Goal: Task Accomplishment & Management: Use online tool/utility

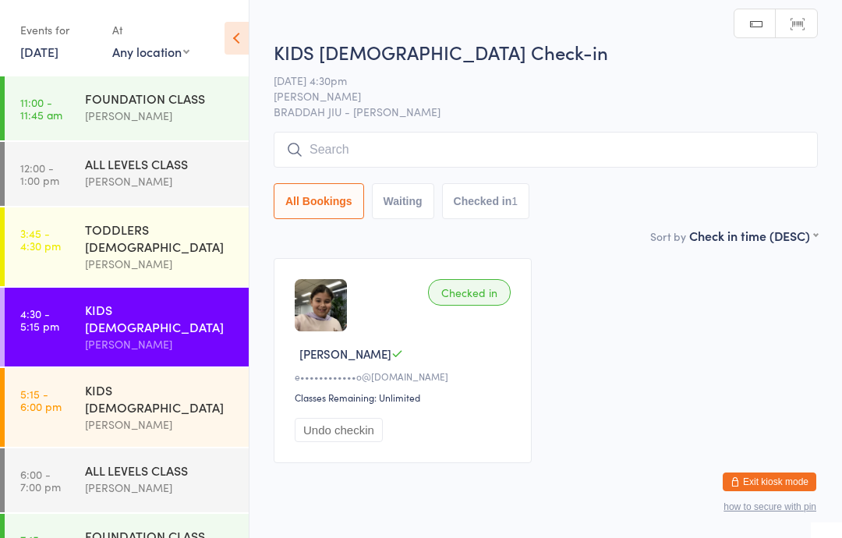
click at [438, 143] on input "search" at bounding box center [545, 150] width 544 height 36
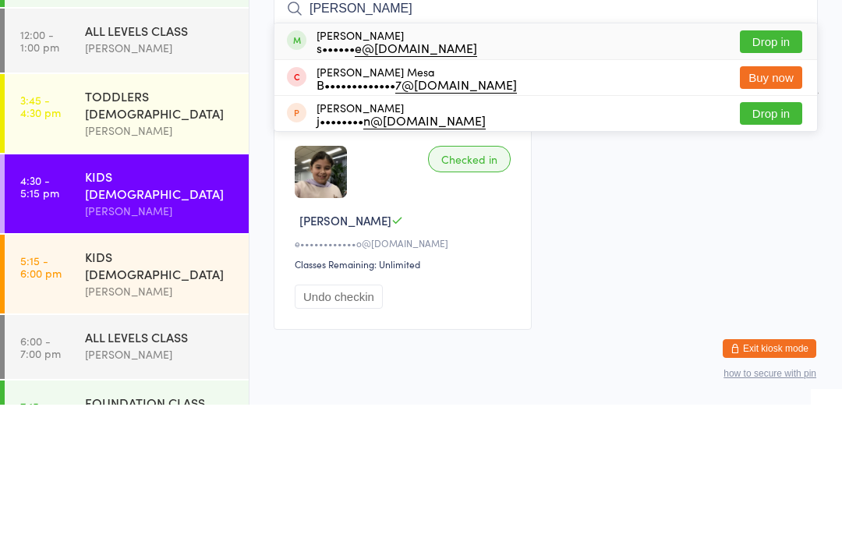
type input "[PERSON_NAME]"
click at [763, 164] on button "Drop in" at bounding box center [770, 175] width 62 height 23
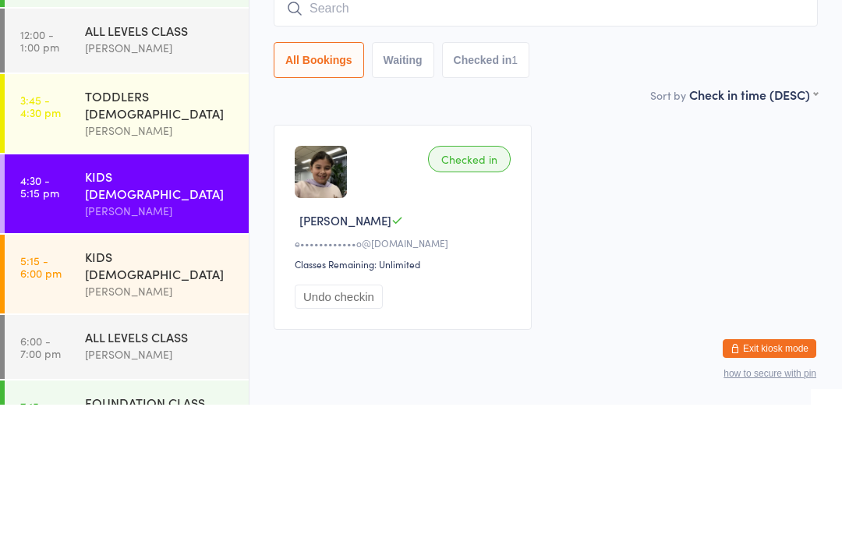
scroll to position [51, 0]
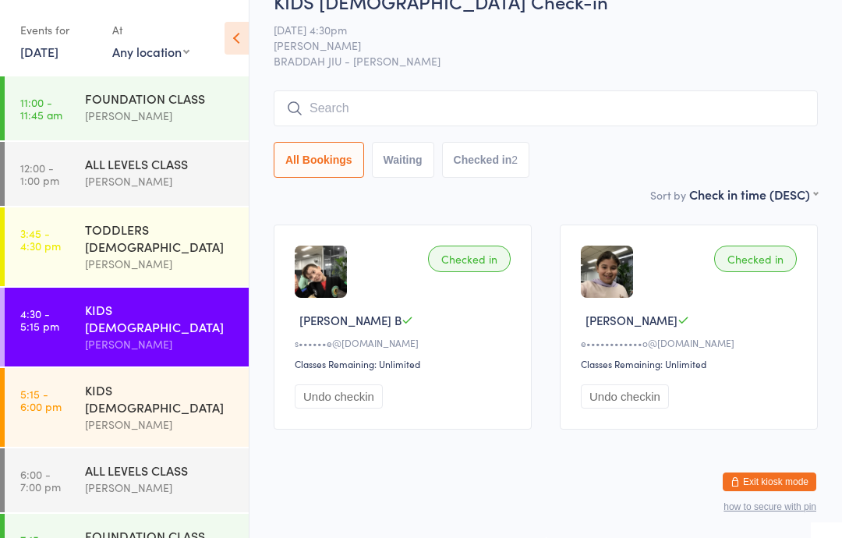
click at [760, 95] on input "search" at bounding box center [545, 108] width 544 height 36
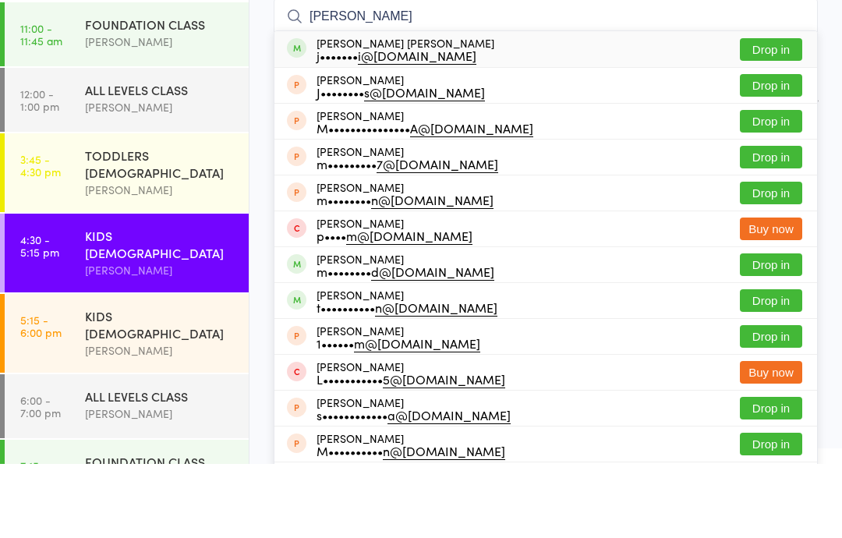
type input "[PERSON_NAME]"
click at [781, 112] on button "Drop in" at bounding box center [770, 123] width 62 height 23
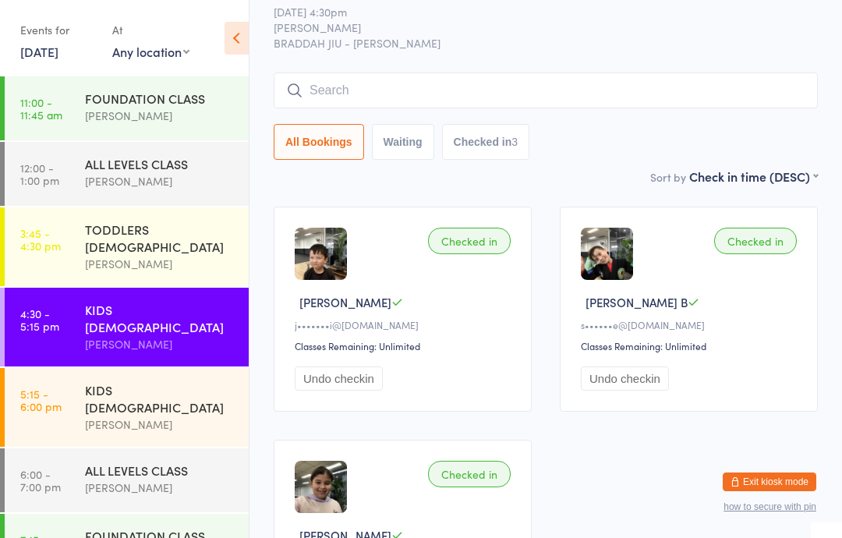
click at [733, 132] on div "All Bookings Waiting Checked in 3" at bounding box center [545, 142] width 544 height 36
click at [709, 106] on input "search" at bounding box center [545, 90] width 544 height 36
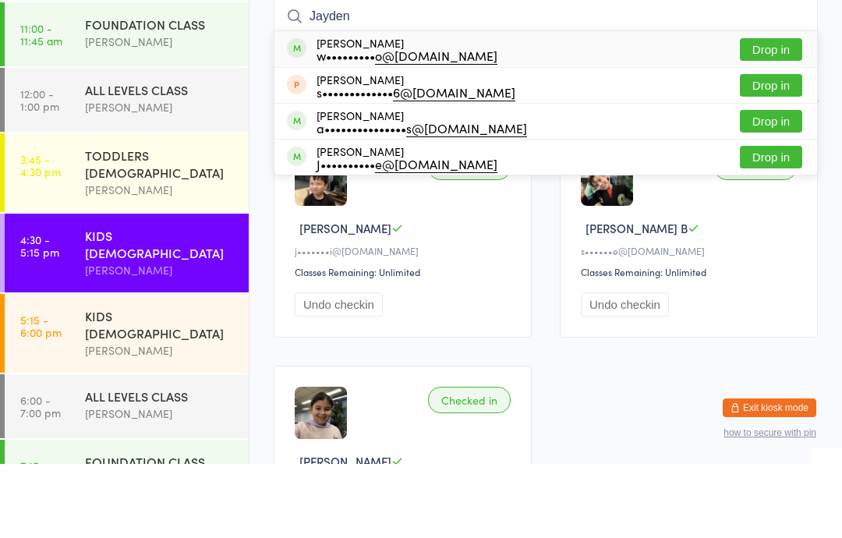
type input "Jayden"
click at [778, 112] on button "Drop in" at bounding box center [770, 123] width 62 height 23
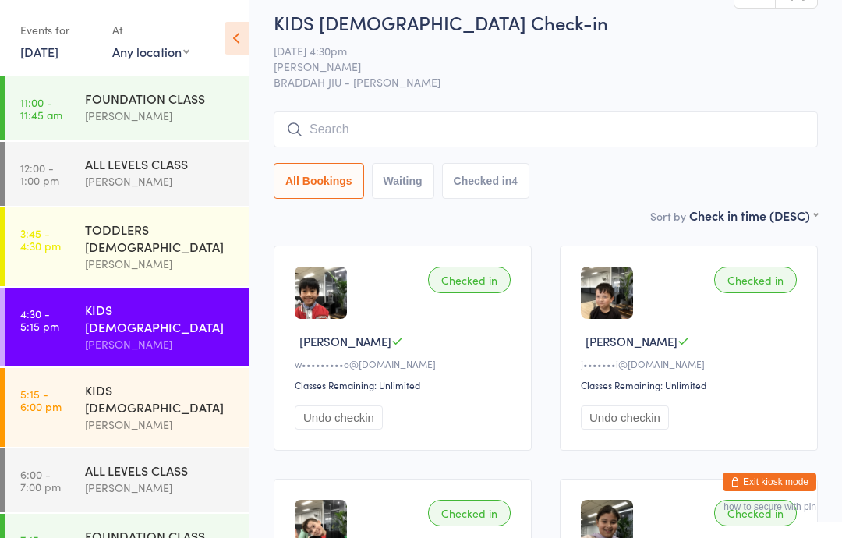
scroll to position [11, 0]
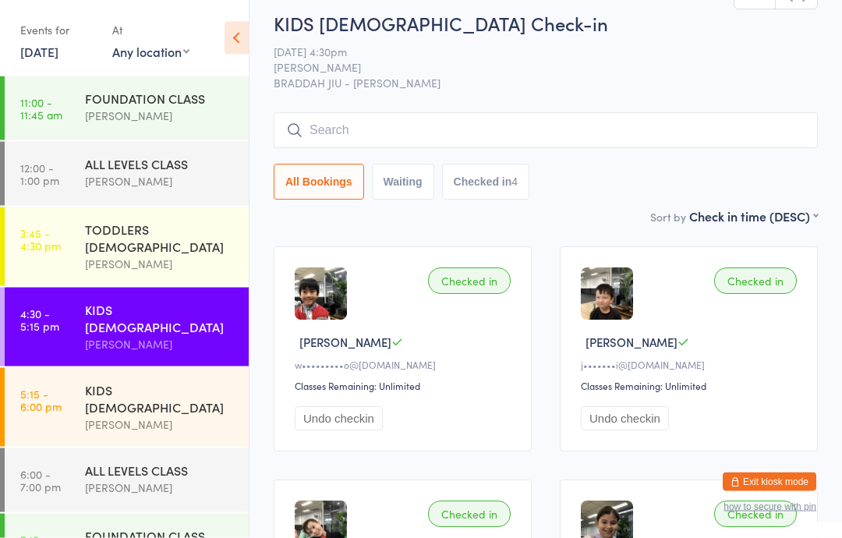
click at [193, 415] on div "[PERSON_NAME]" at bounding box center [160, 424] width 150 height 18
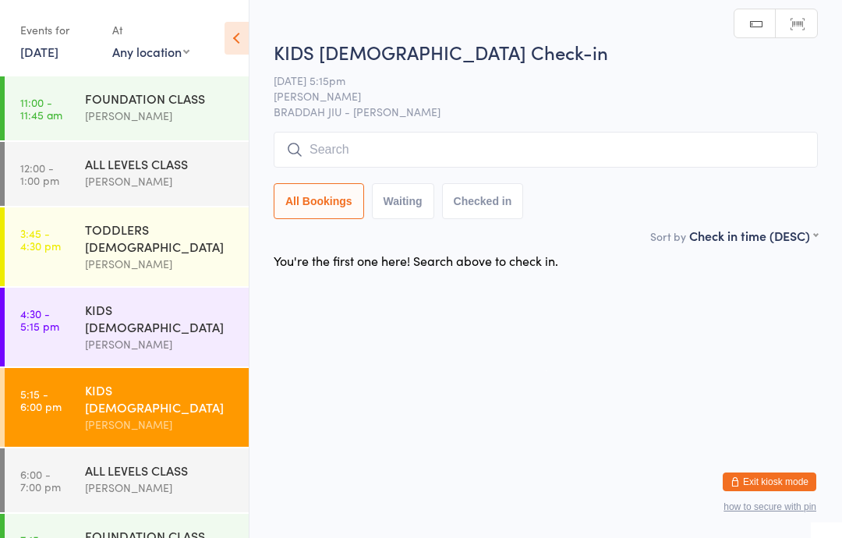
click at [532, 147] on input "search" at bounding box center [545, 150] width 544 height 36
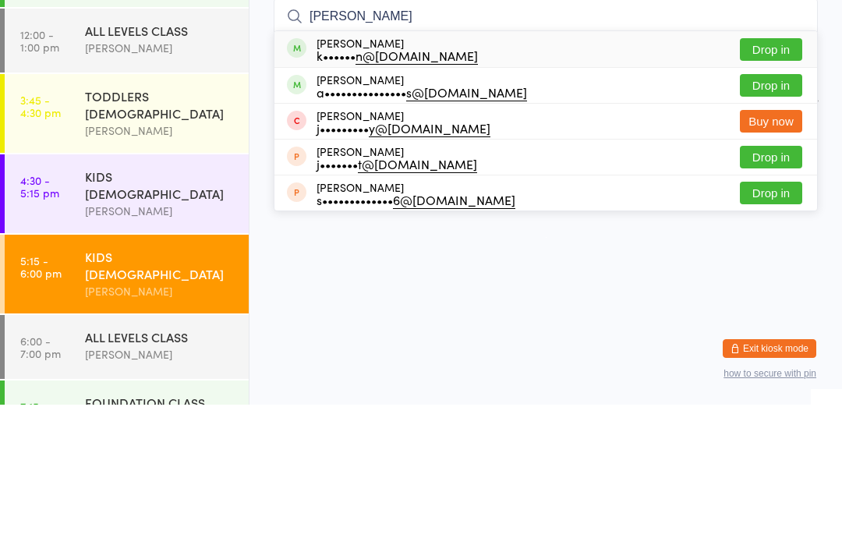
type input "[PERSON_NAME]"
click at [785, 171] on button "Drop in" at bounding box center [770, 182] width 62 height 23
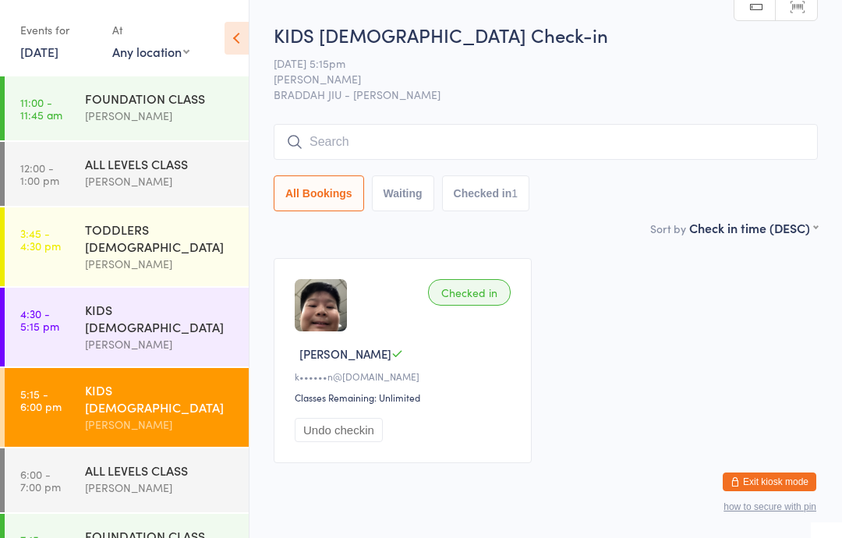
click at [452, 153] on input "search" at bounding box center [545, 142] width 544 height 36
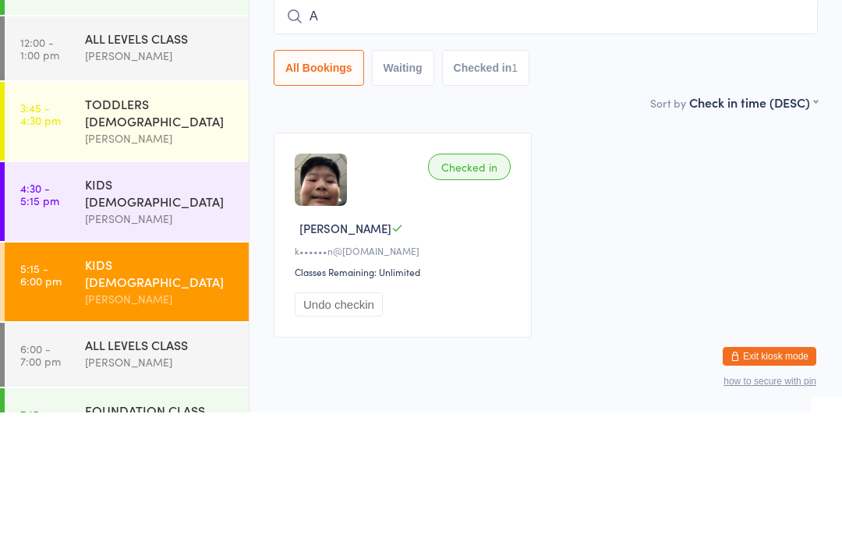
scroll to position [51, 0]
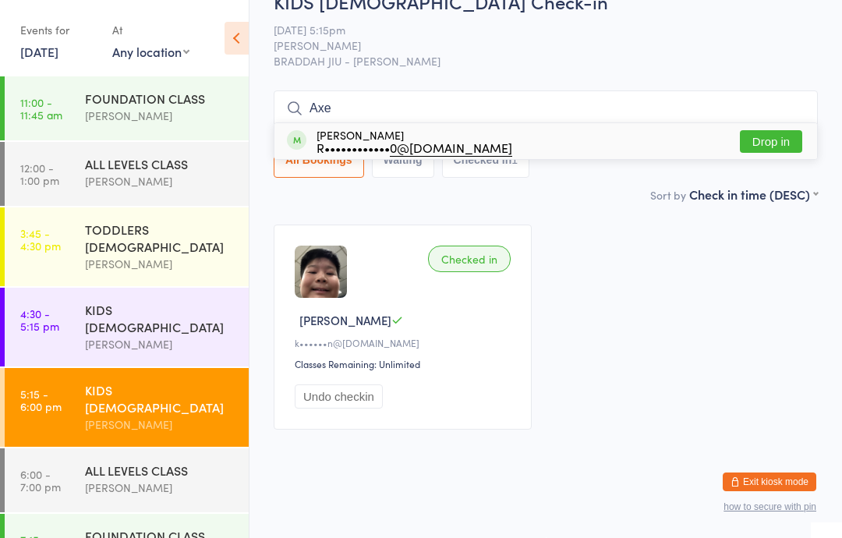
type input "Axe"
click at [772, 130] on button "Drop in" at bounding box center [770, 141] width 62 height 23
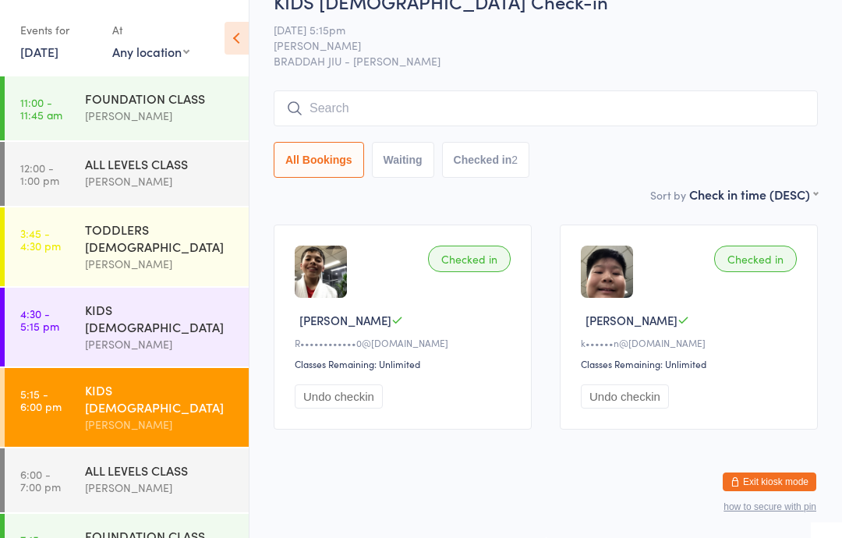
click at [762, 90] on input "search" at bounding box center [545, 108] width 544 height 36
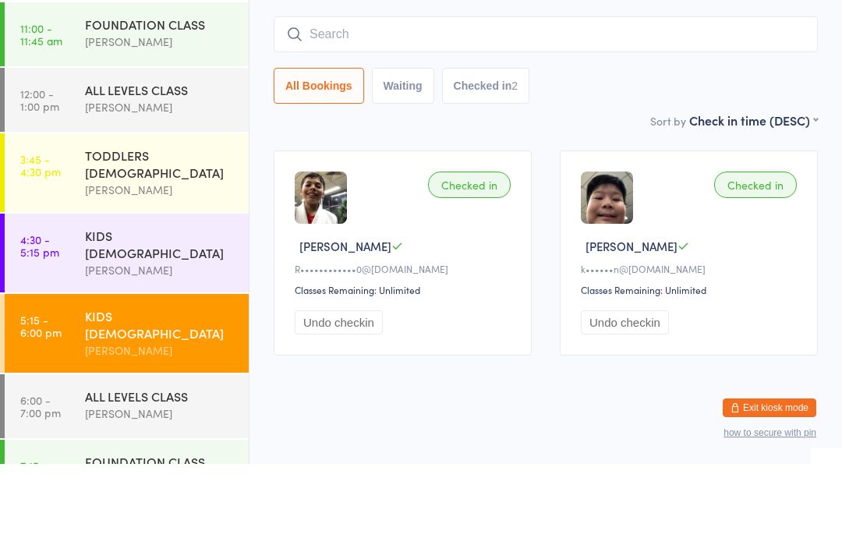
type input ","
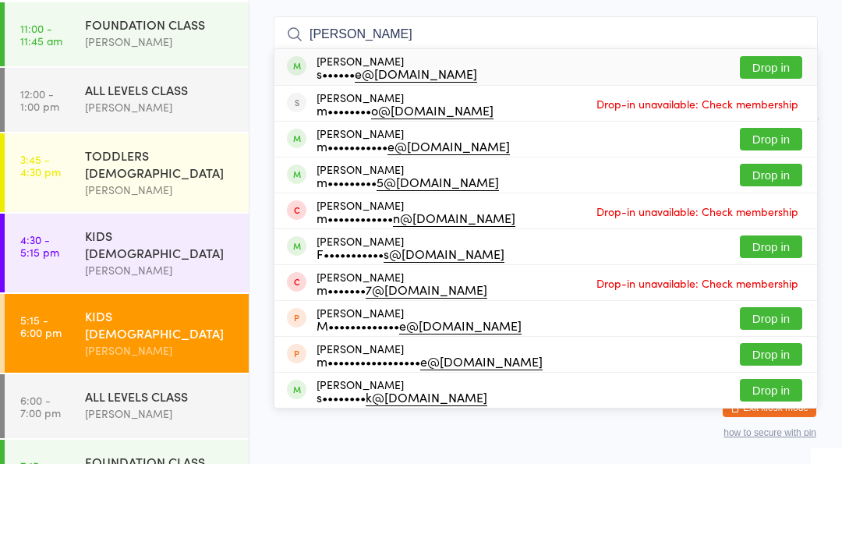
type input "[PERSON_NAME]"
click at [774, 130] on button "Drop in" at bounding box center [770, 141] width 62 height 23
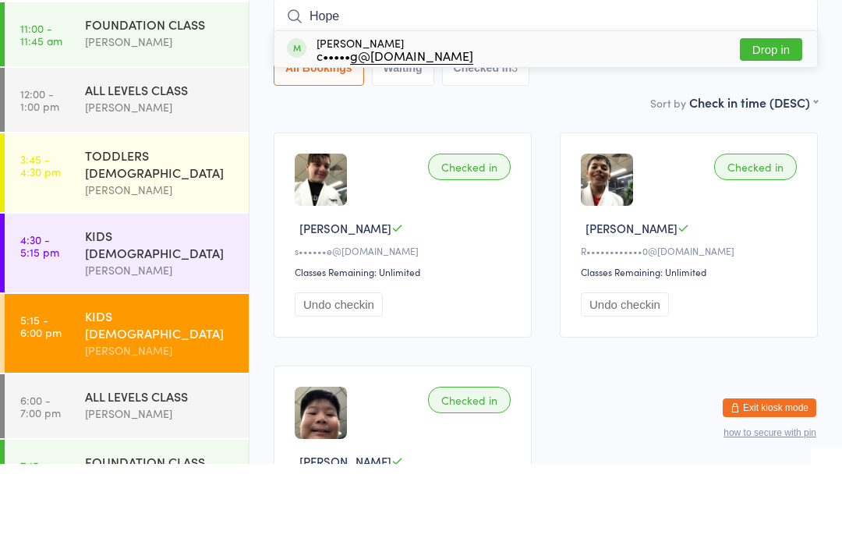
type input "Hope"
click at [774, 124] on div "All Bookings Waiting Checked in 3" at bounding box center [545, 142] width 544 height 36
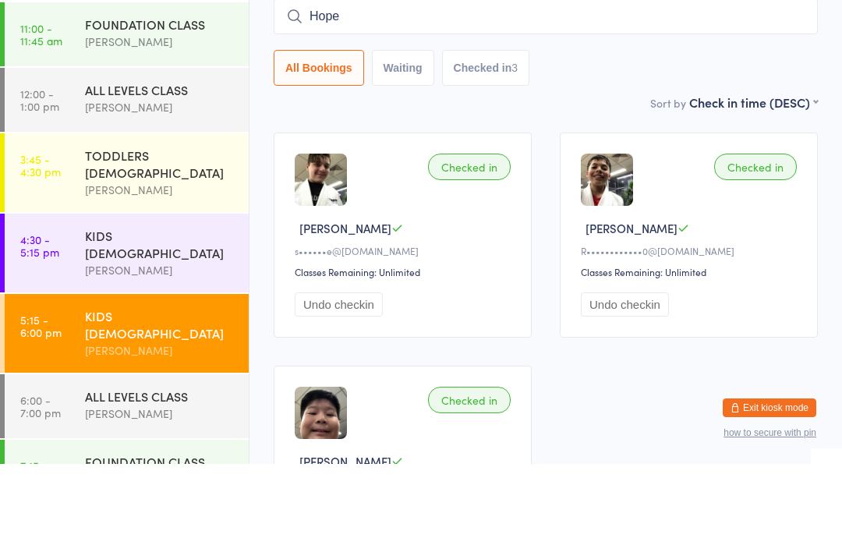
scroll to position [125, 0]
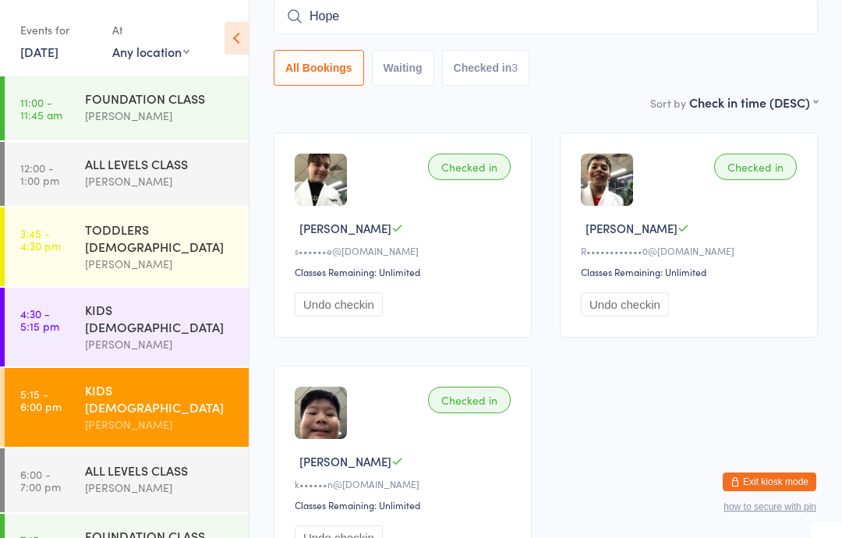
click at [216, 335] on div "[PERSON_NAME]" at bounding box center [160, 344] width 150 height 18
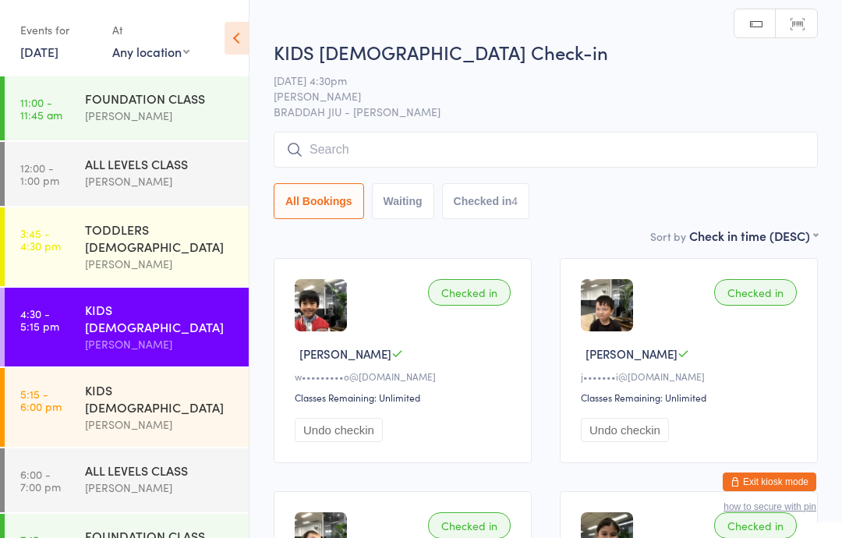
click at [683, 184] on div "All Bookings Waiting Checked in 4" at bounding box center [545, 175] width 544 height 87
click at [532, 182] on div "All Bookings Waiting Checked in 4" at bounding box center [545, 175] width 544 height 87
click at [615, 168] on input "search" at bounding box center [545, 150] width 544 height 36
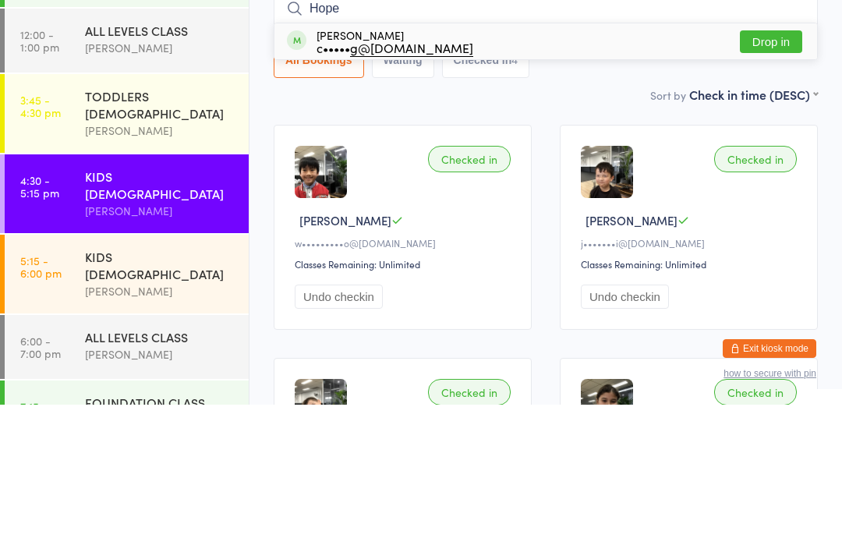
click at [756, 124] on input "Hope" at bounding box center [545, 142] width 544 height 36
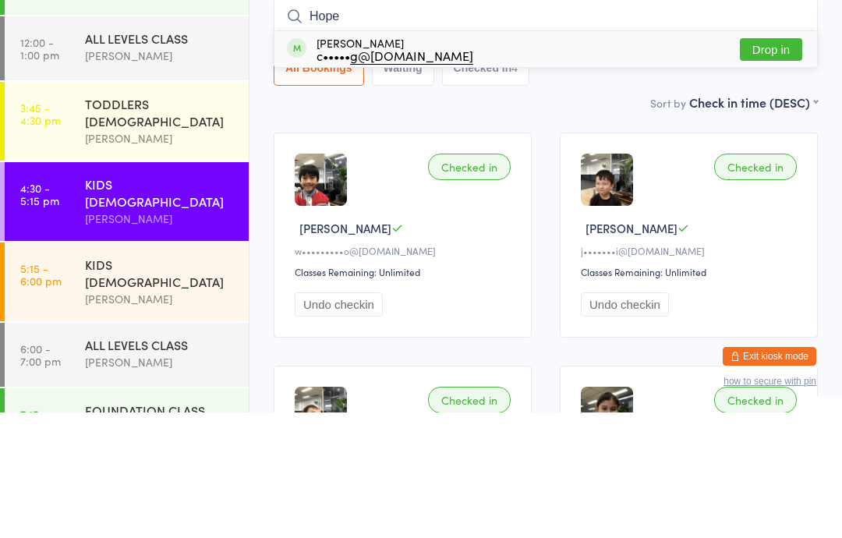
type input "Hope"
click at [783, 164] on button "Drop in" at bounding box center [770, 175] width 62 height 23
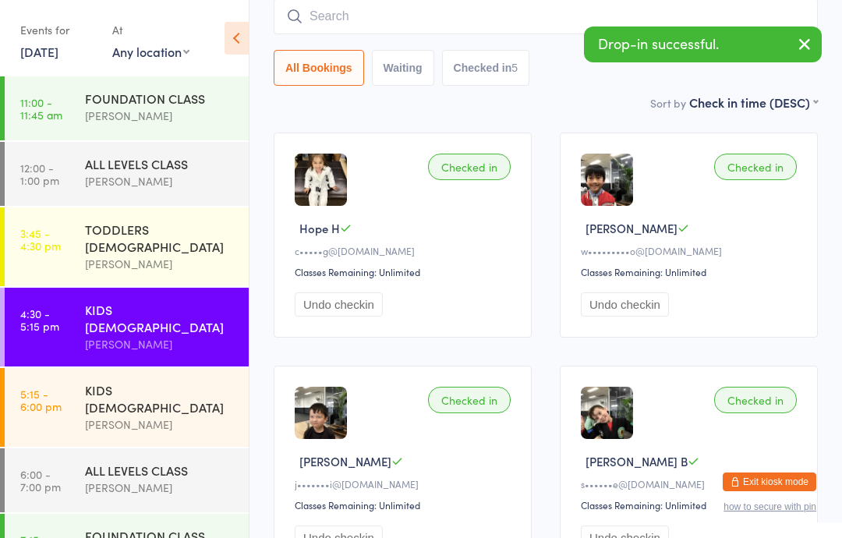
click at [348, 20] on input "search" at bounding box center [545, 16] width 544 height 36
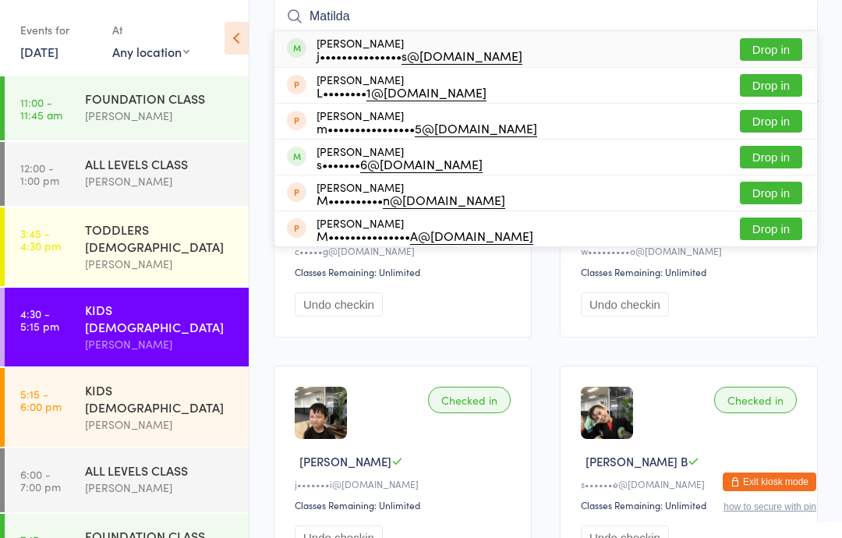
type input "Matilda"
click at [758, 48] on button "Drop in" at bounding box center [770, 49] width 62 height 23
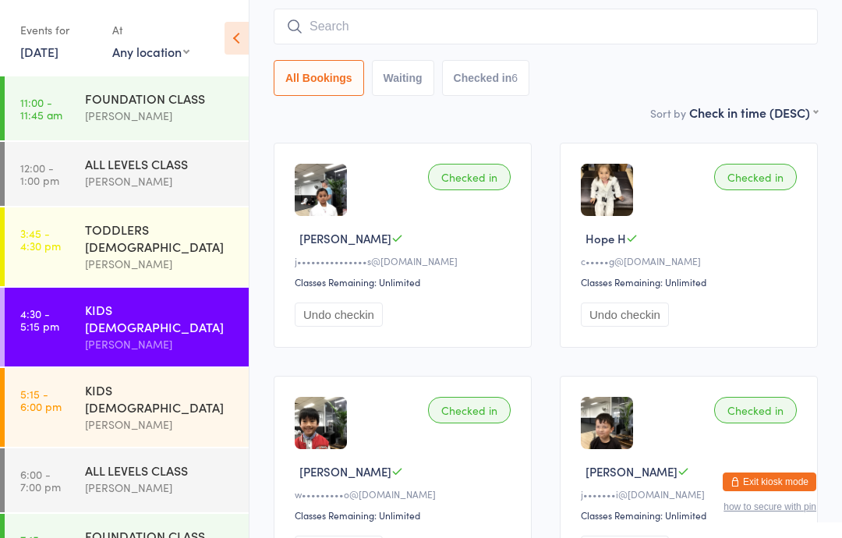
scroll to position [0, 0]
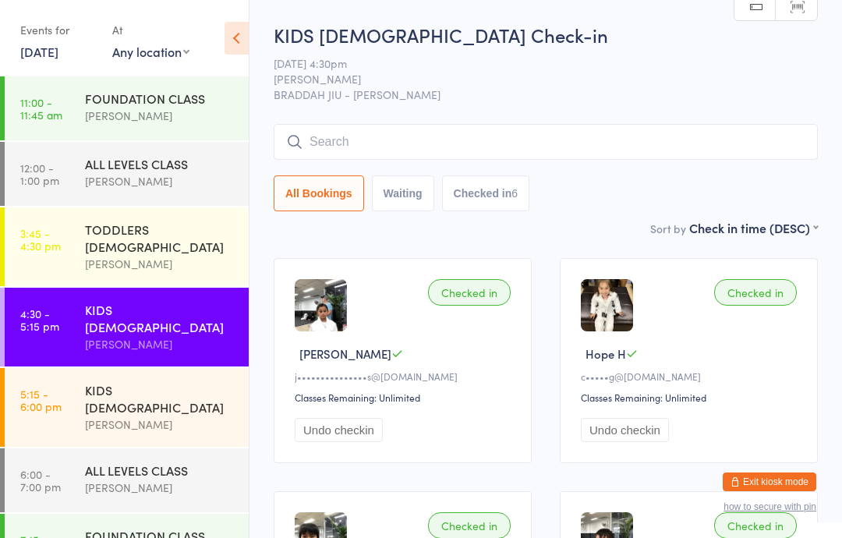
click at [591, 146] on input "search" at bounding box center [545, 142] width 544 height 36
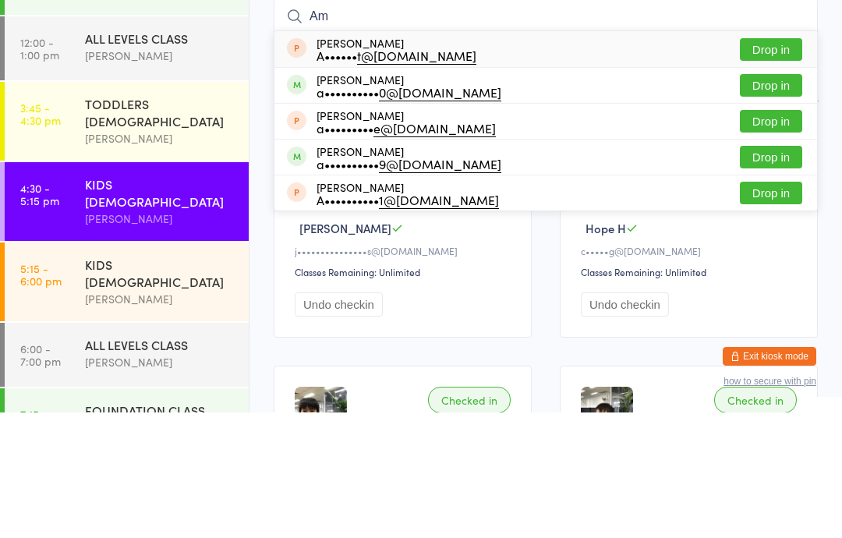
type input "A"
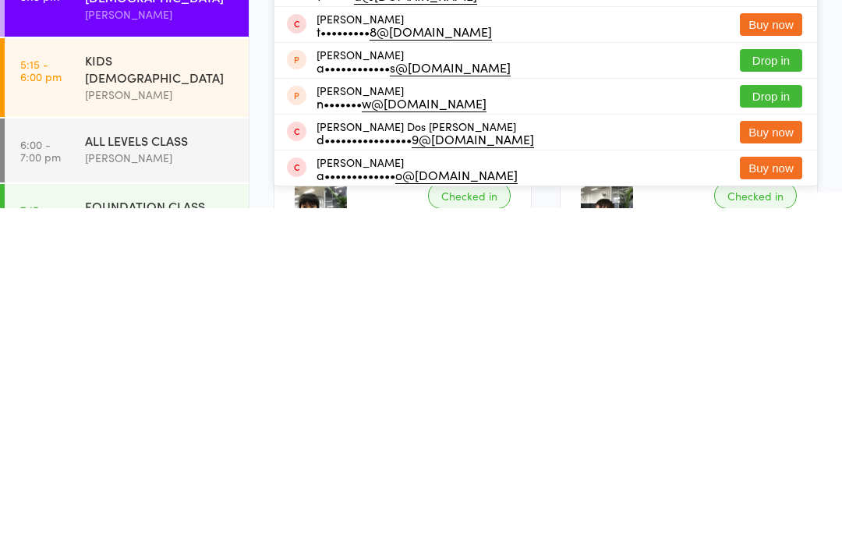
scroll to position [38, 0]
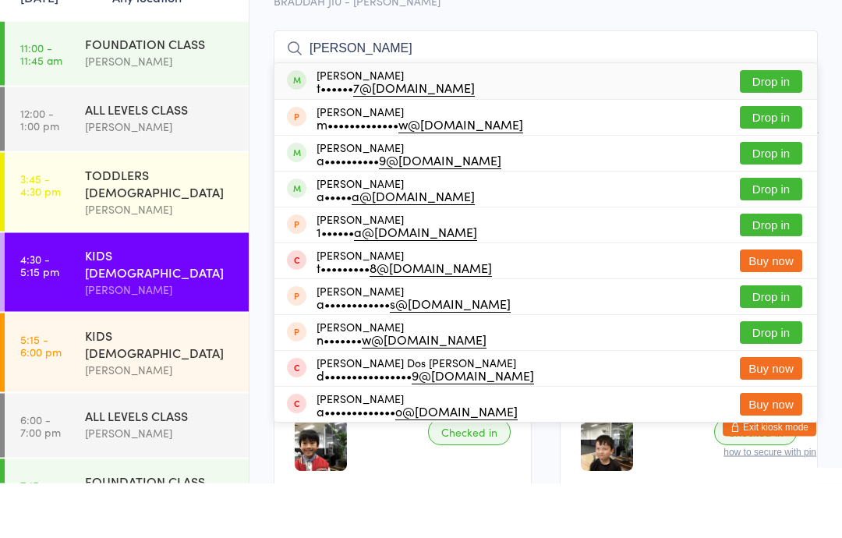
type input "[PERSON_NAME]"
click at [786, 125] on button "Drop in" at bounding box center [770, 136] width 62 height 23
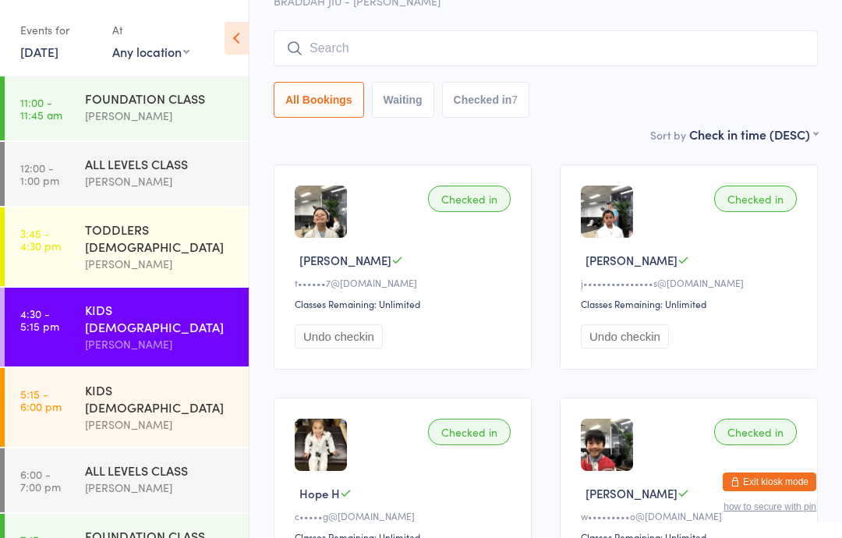
click at [186, 461] on div "ALL LEVELS CLASS" at bounding box center [160, 469] width 150 height 17
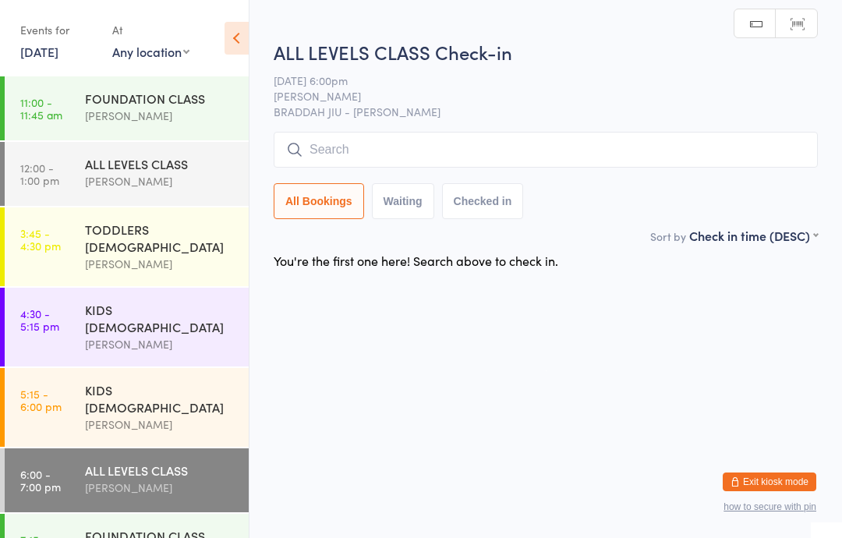
click at [337, 146] on input "search" at bounding box center [545, 150] width 544 height 36
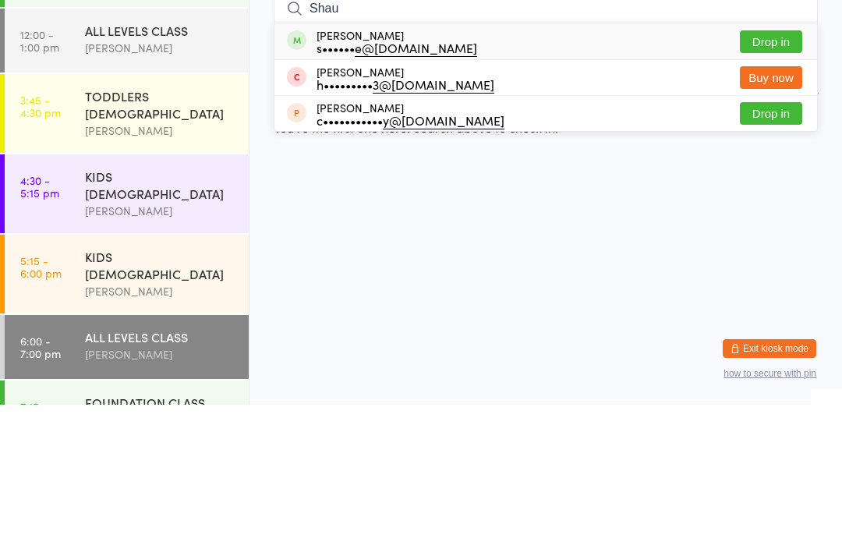
type input "Shau"
click at [783, 164] on button "Drop in" at bounding box center [770, 175] width 62 height 23
